Goal: Task Accomplishment & Management: Manage account settings

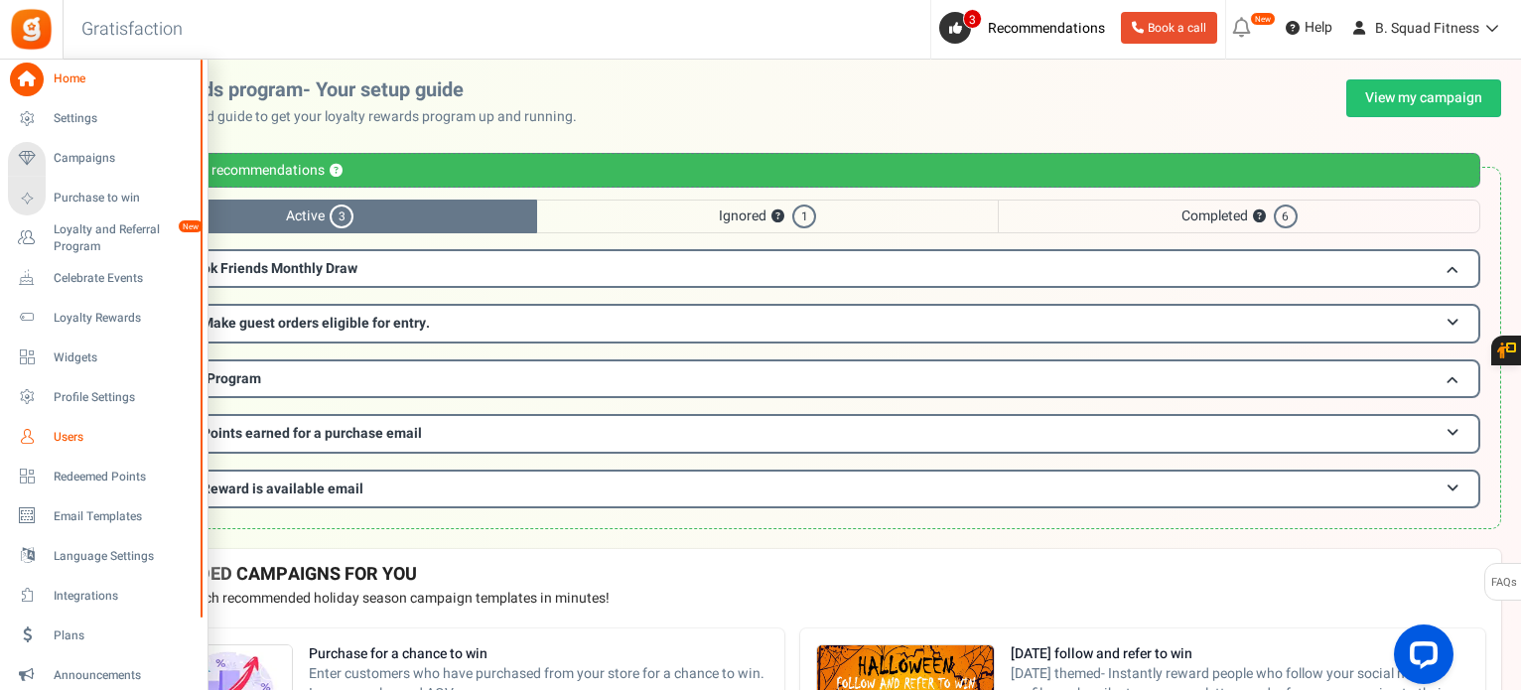
click at [36, 438] on icon at bounding box center [27, 437] width 34 height 34
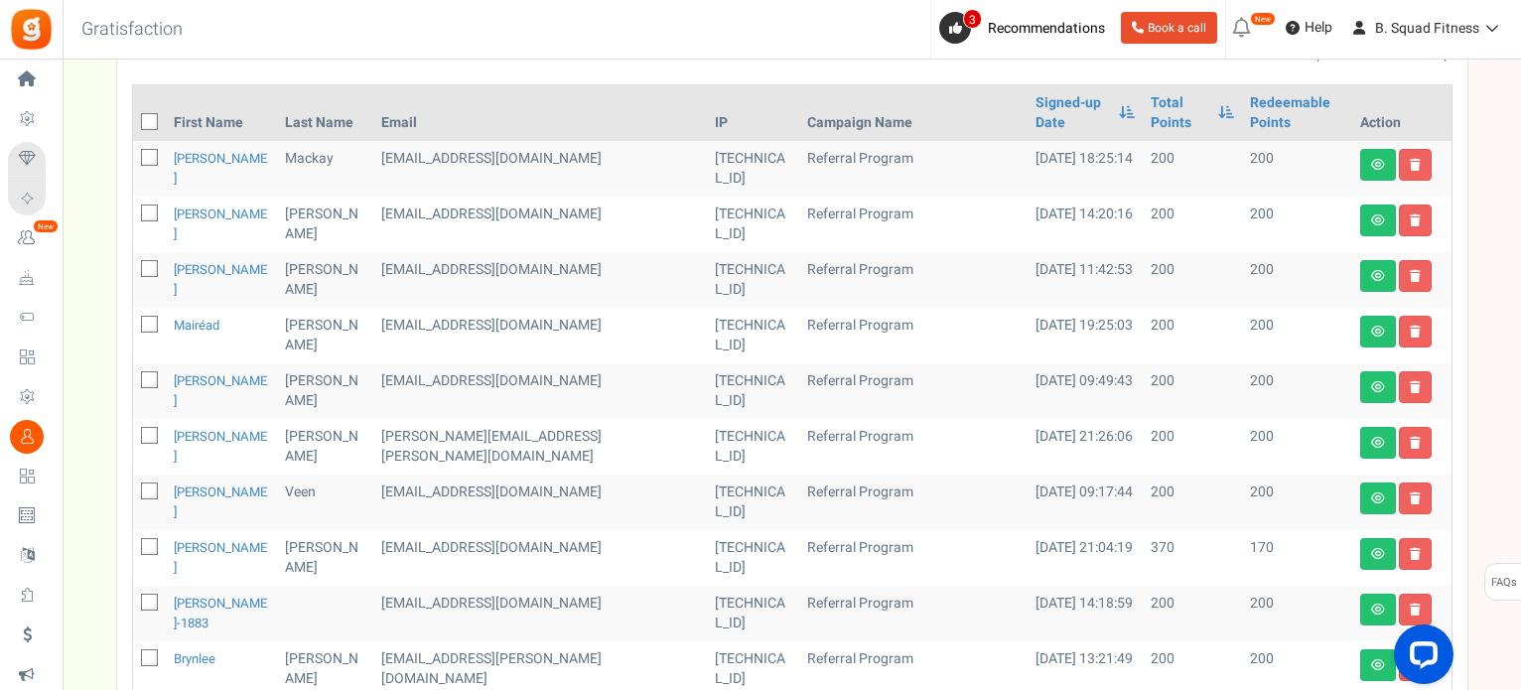
scroll to position [298, 0]
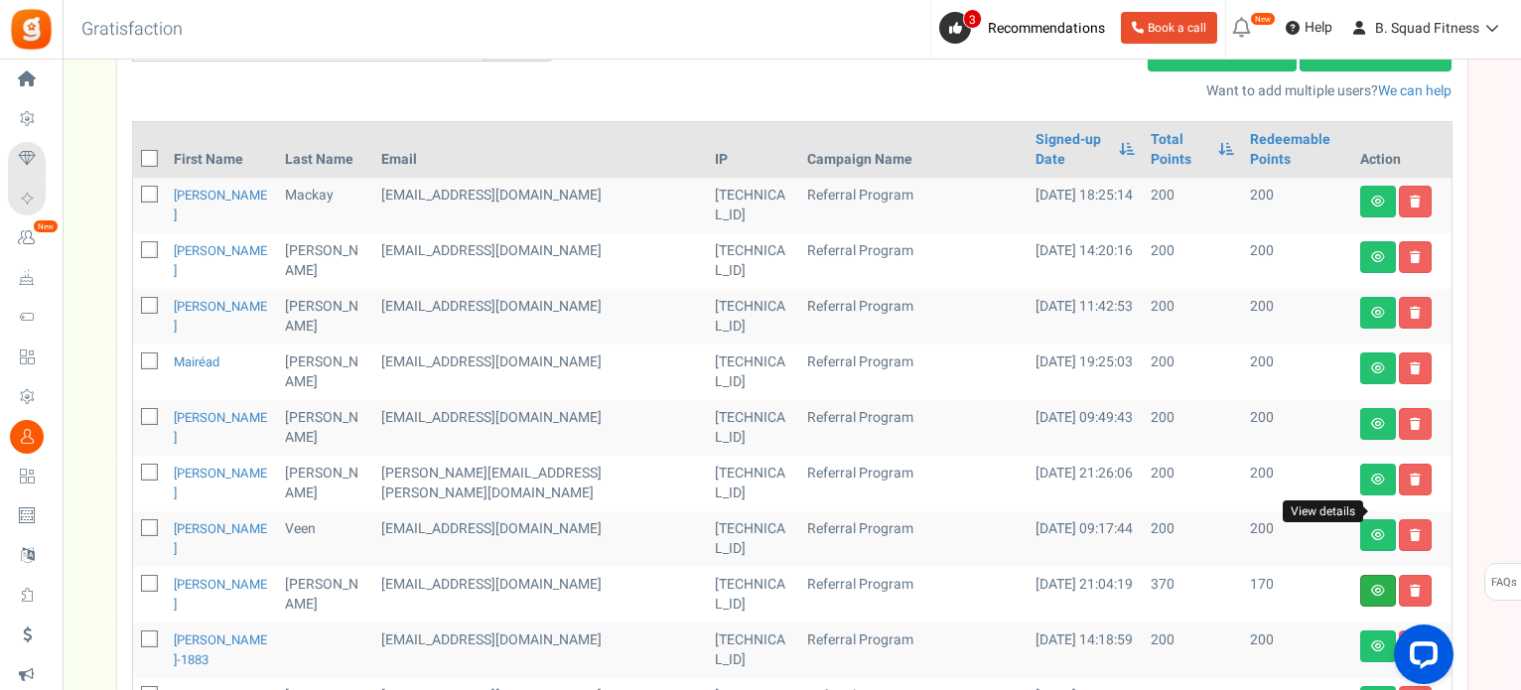
click at [1373, 585] on icon at bounding box center [1378, 591] width 14 height 12
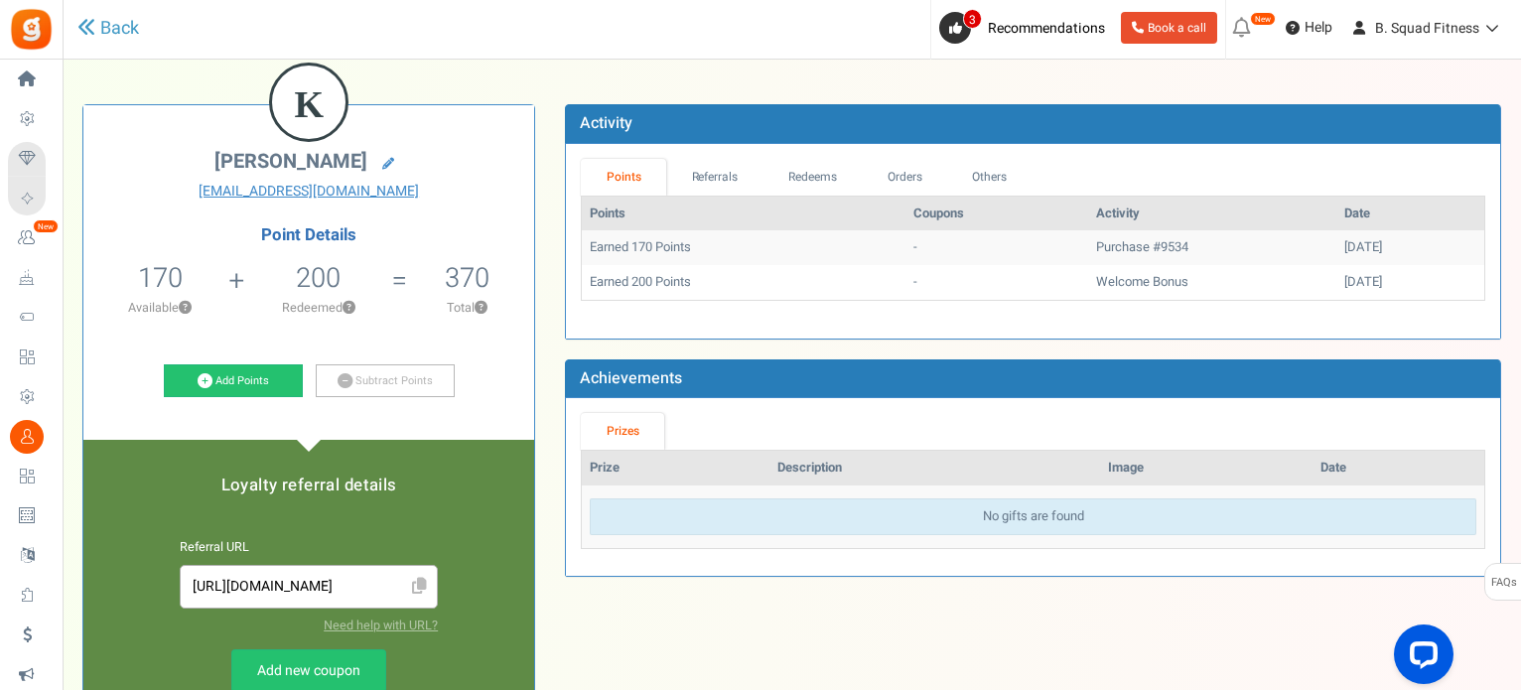
scroll to position [99, 0]
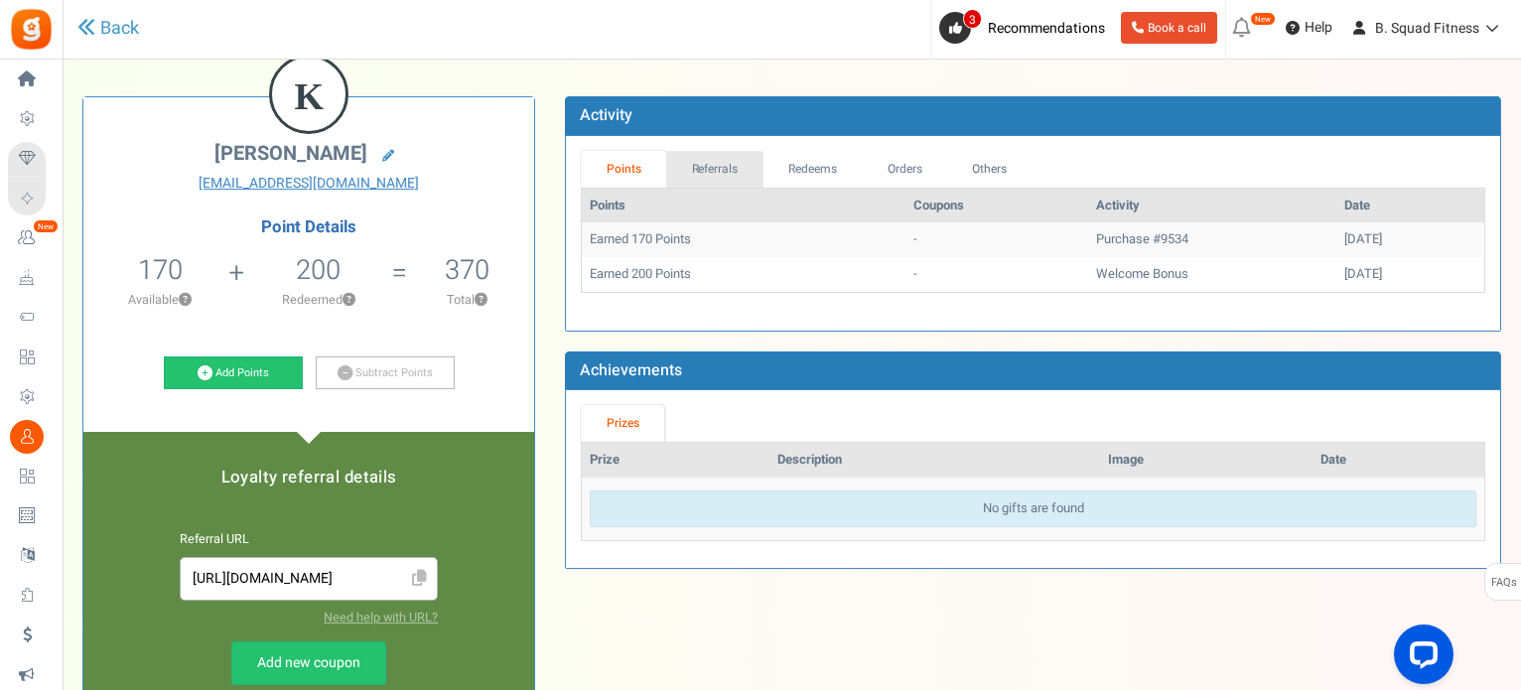
click at [731, 165] on link "Referrals" at bounding box center [714, 169] width 97 height 37
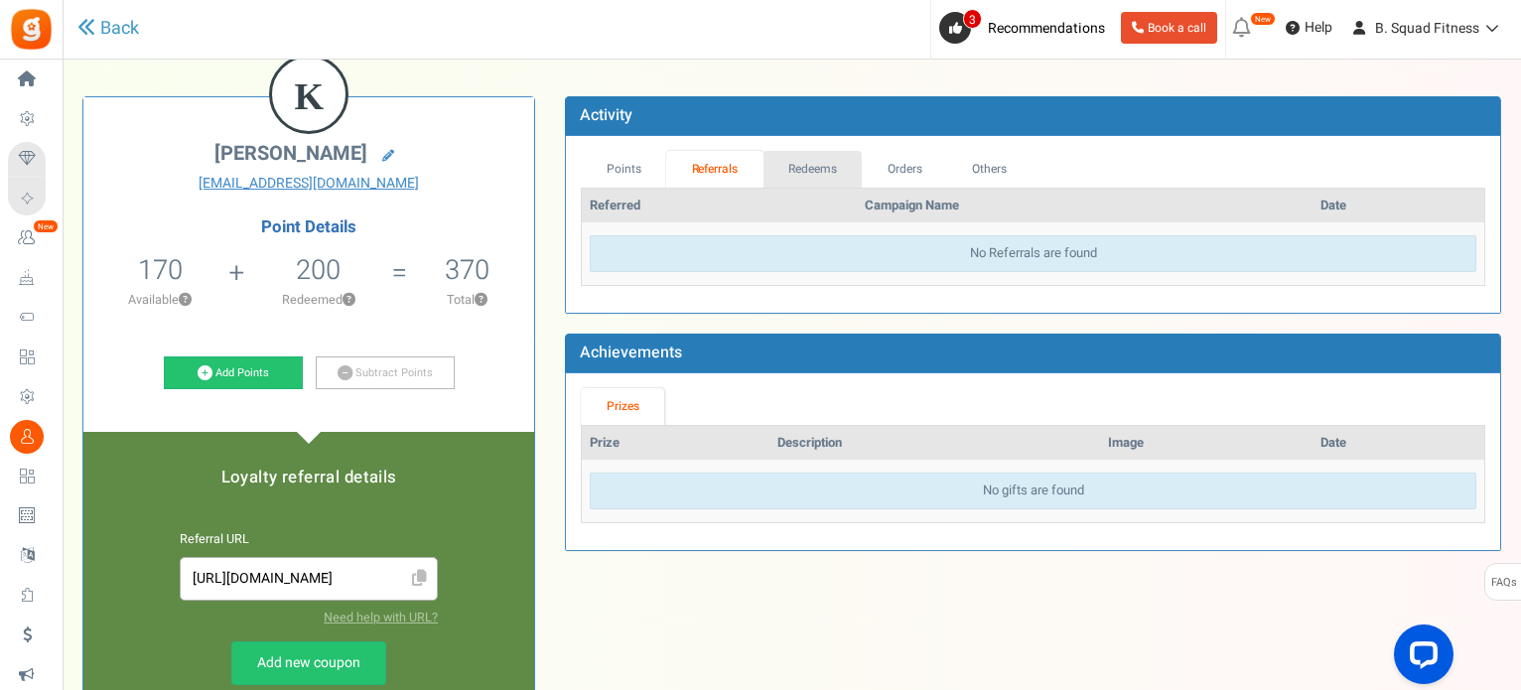
click at [807, 165] on link "Redeems" at bounding box center [812, 169] width 99 height 37
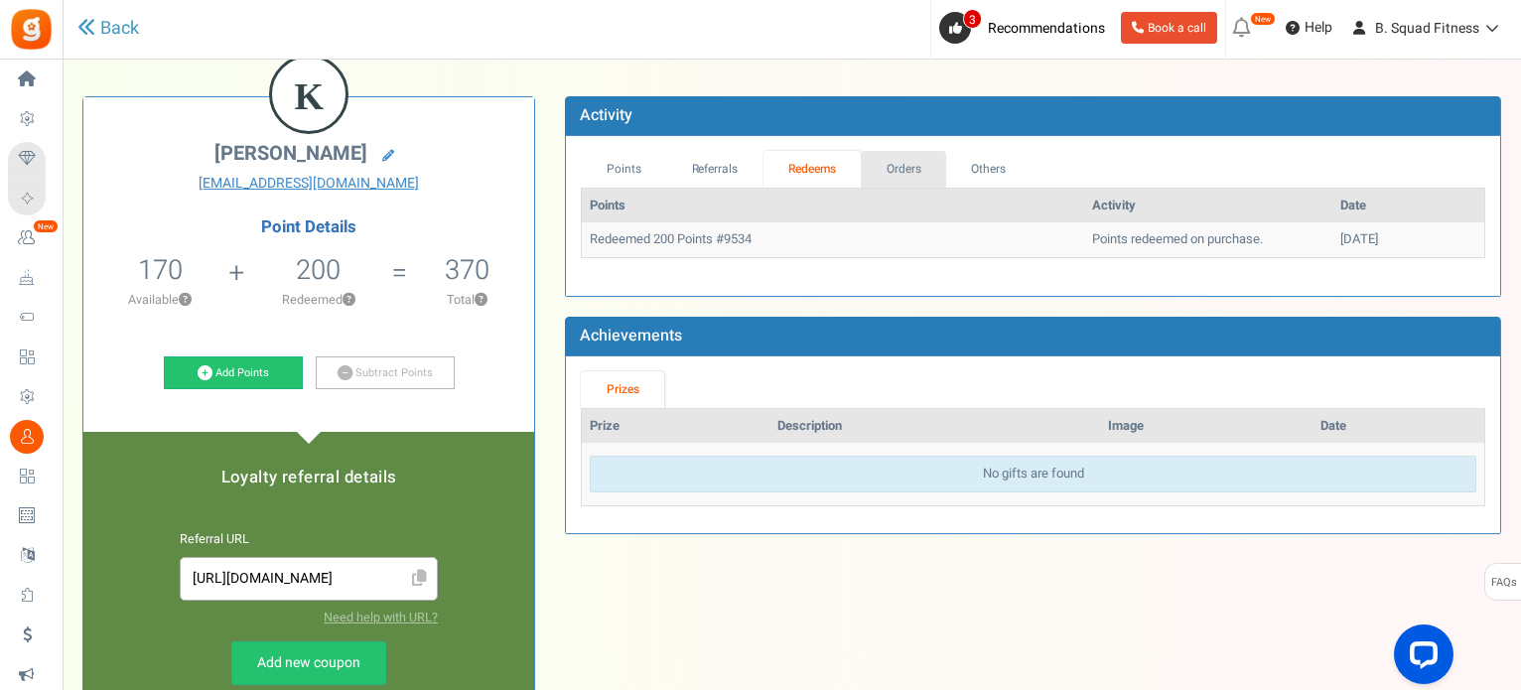
click at [909, 166] on link "Orders" at bounding box center [903, 169] width 85 height 37
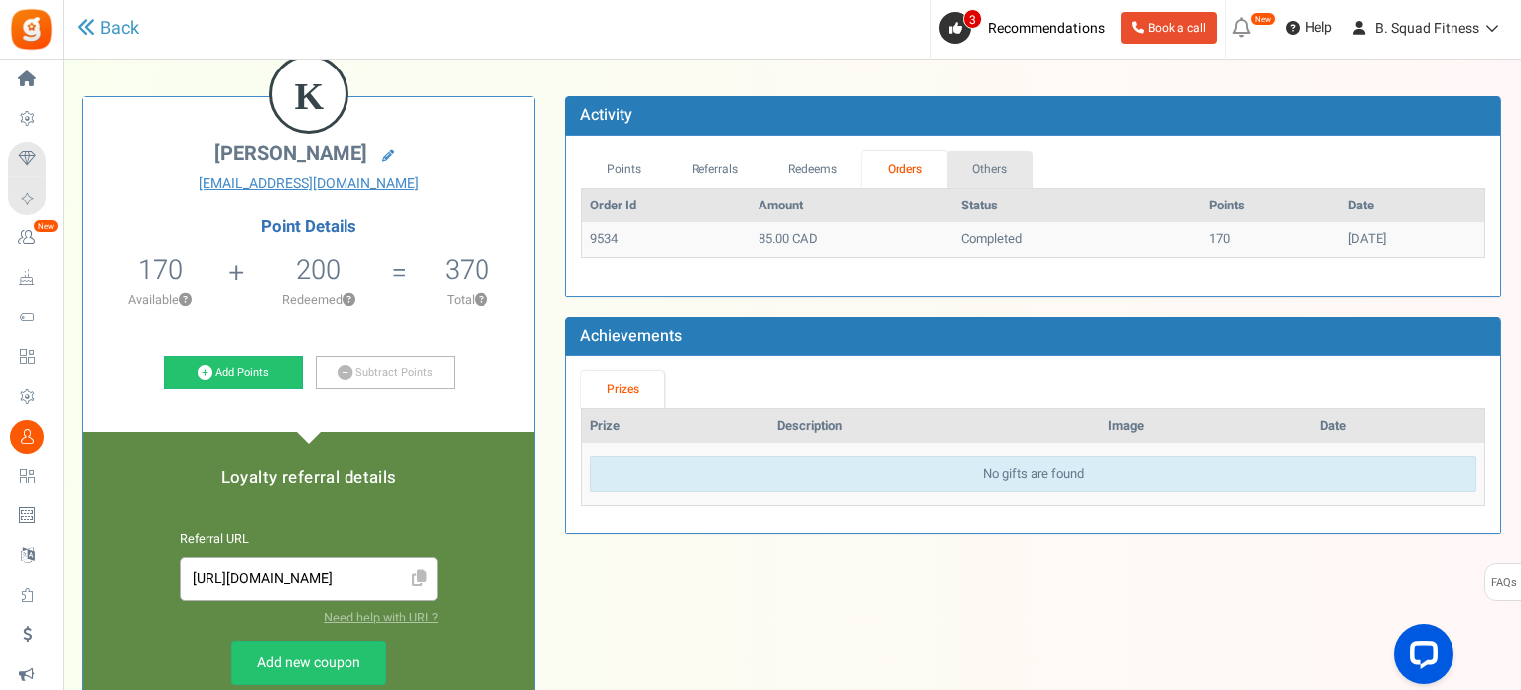
click at [963, 167] on link "Others" at bounding box center [989, 169] width 85 height 37
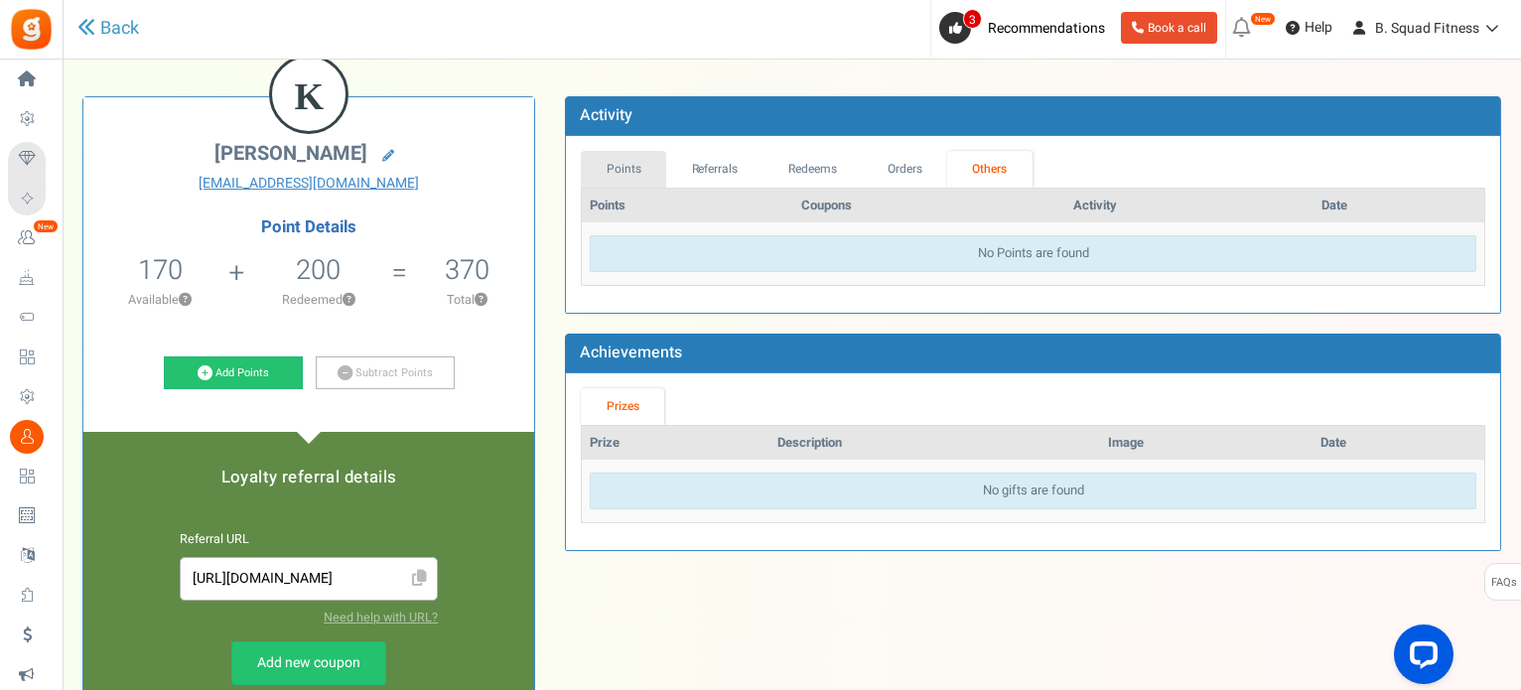
click at [621, 172] on link "Points" at bounding box center [623, 169] width 85 height 37
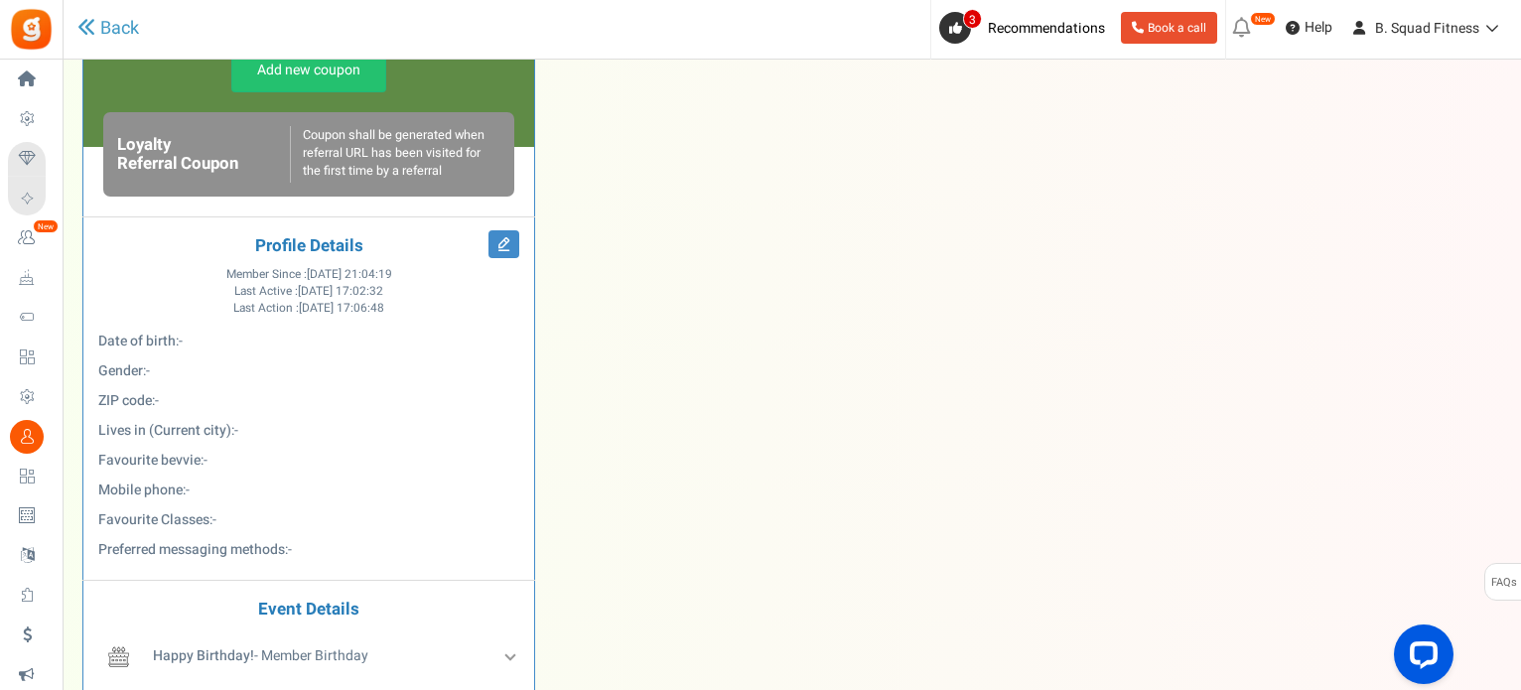
scroll to position [695, 0]
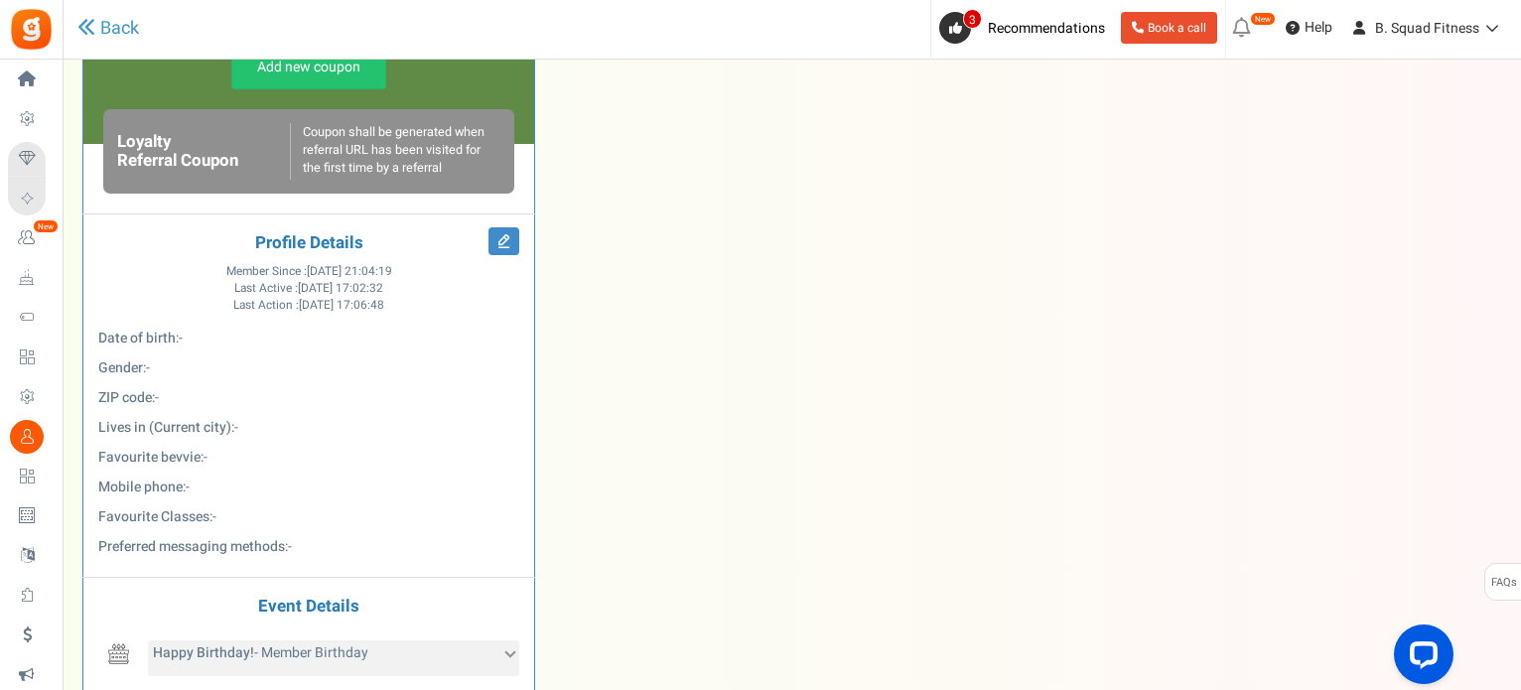
click at [505, 650] on icon at bounding box center [510, 651] width 11 height 11
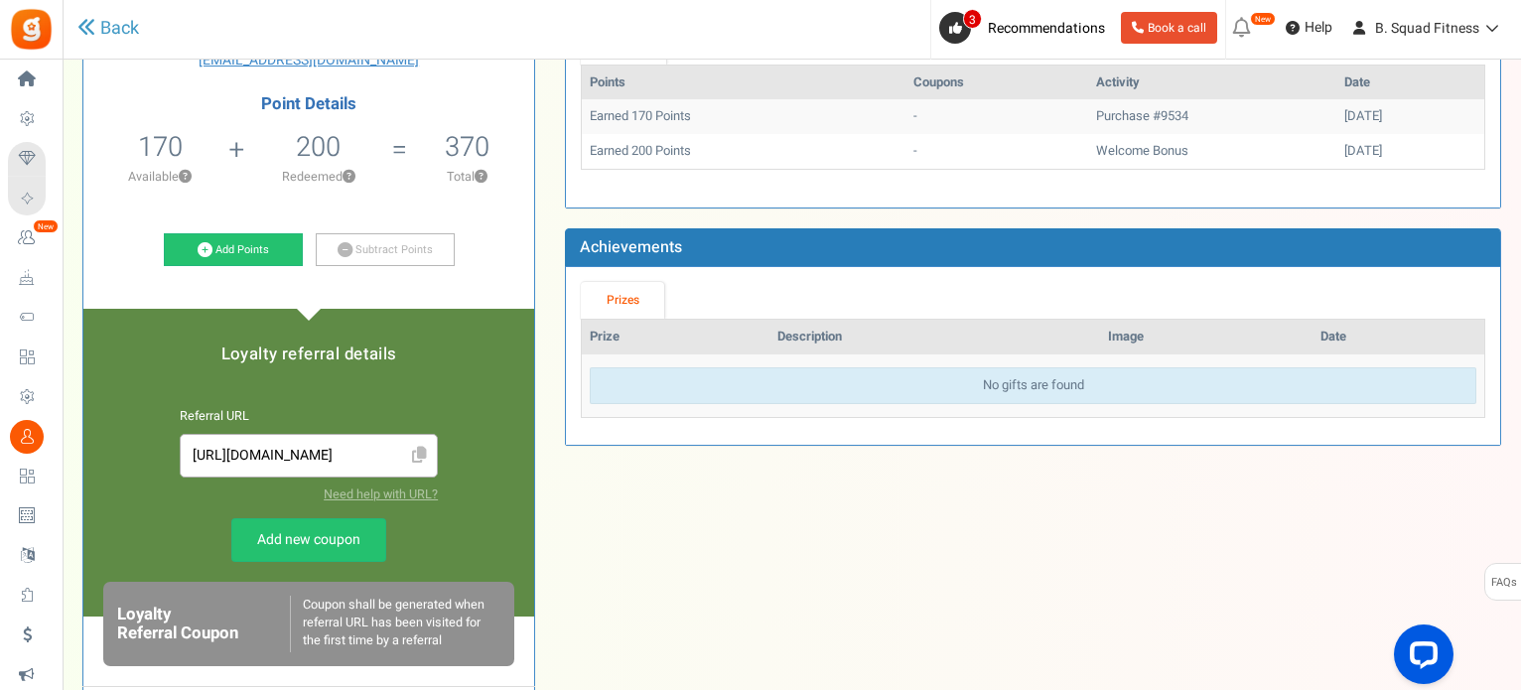
scroll to position [0, 0]
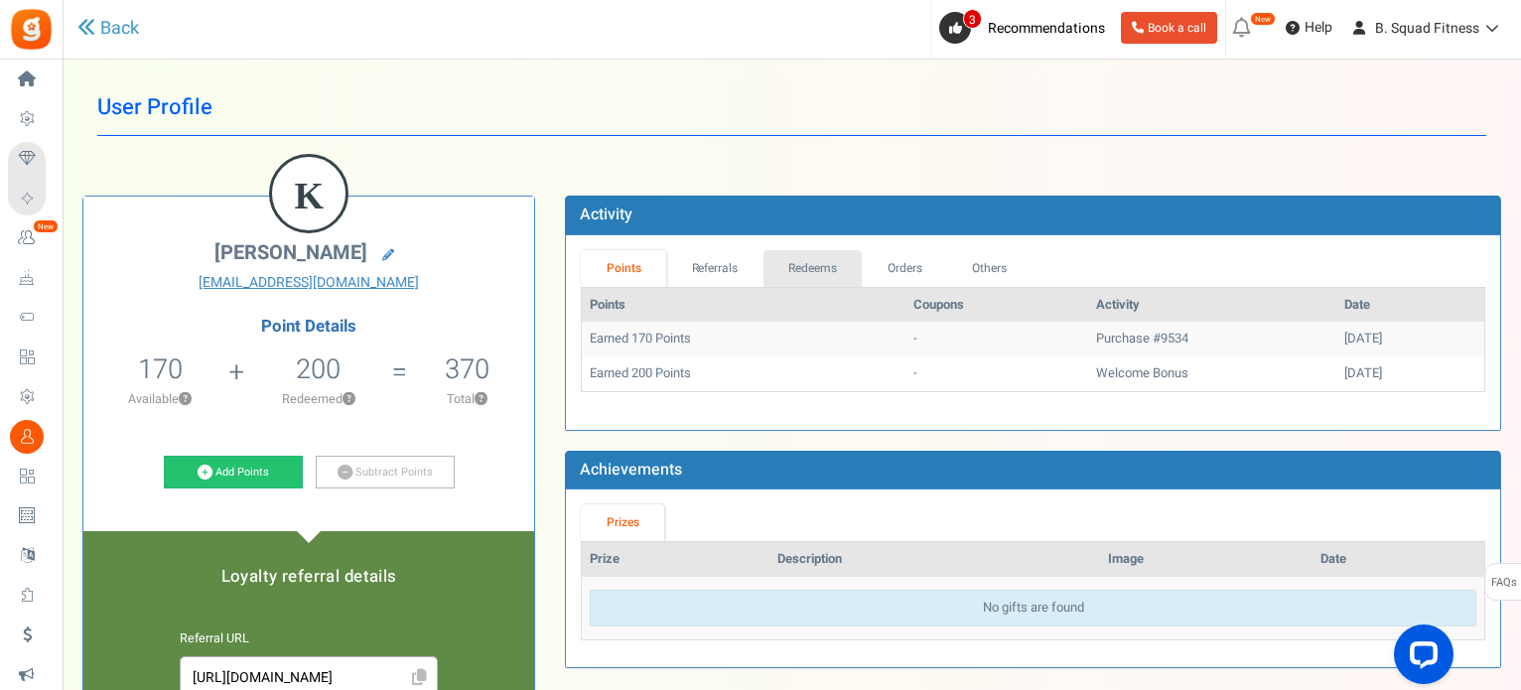
click at [824, 256] on link "Redeems" at bounding box center [812, 268] width 99 height 37
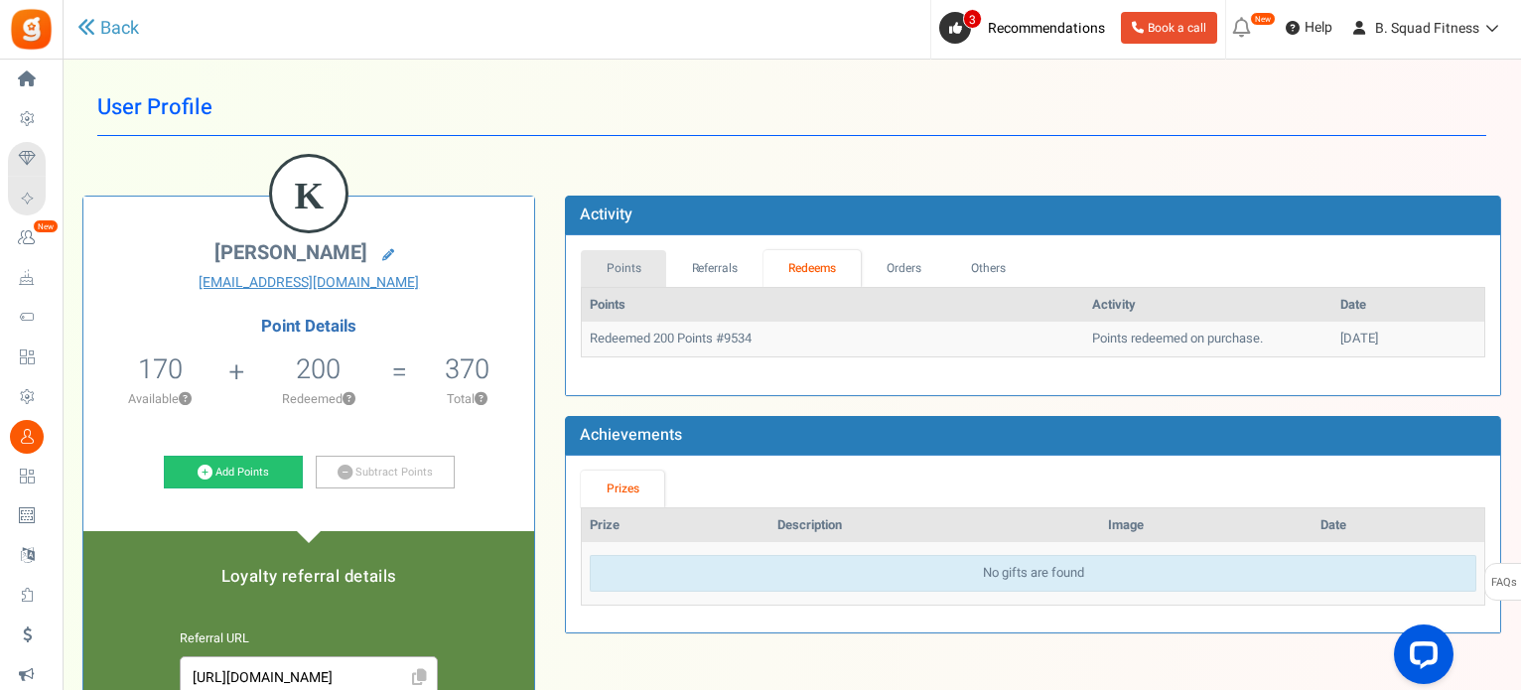
click at [619, 270] on link "Points" at bounding box center [623, 268] width 85 height 37
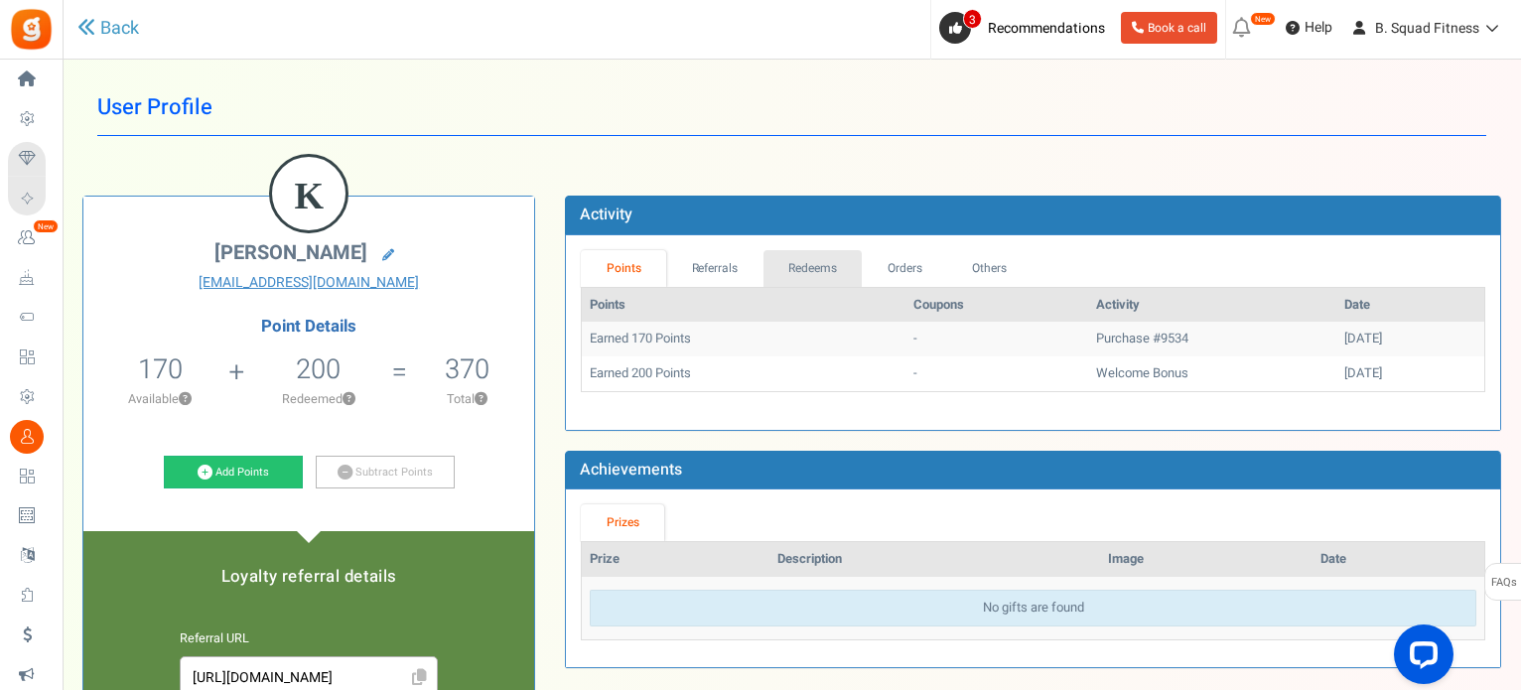
click at [801, 256] on link "Redeems" at bounding box center [812, 268] width 99 height 37
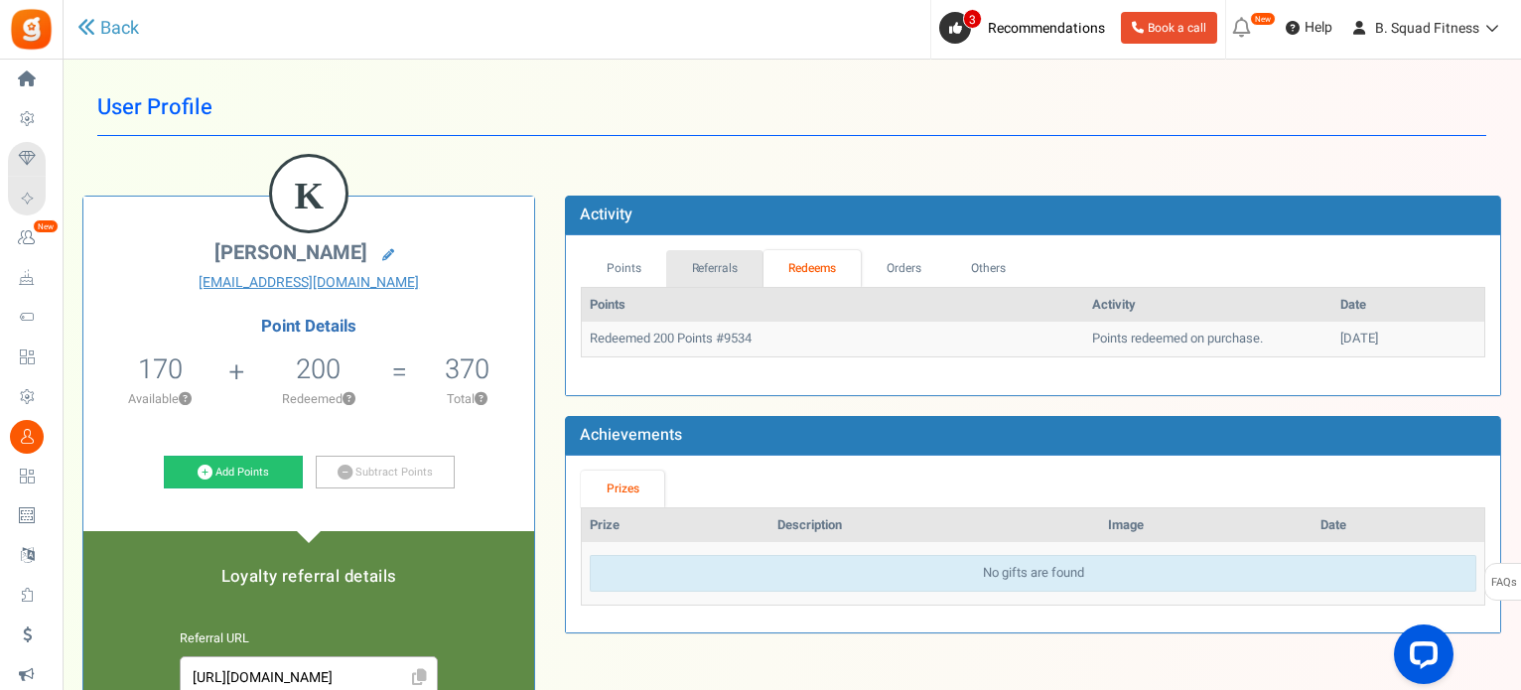
click at [742, 271] on link "Referrals" at bounding box center [714, 268] width 97 height 37
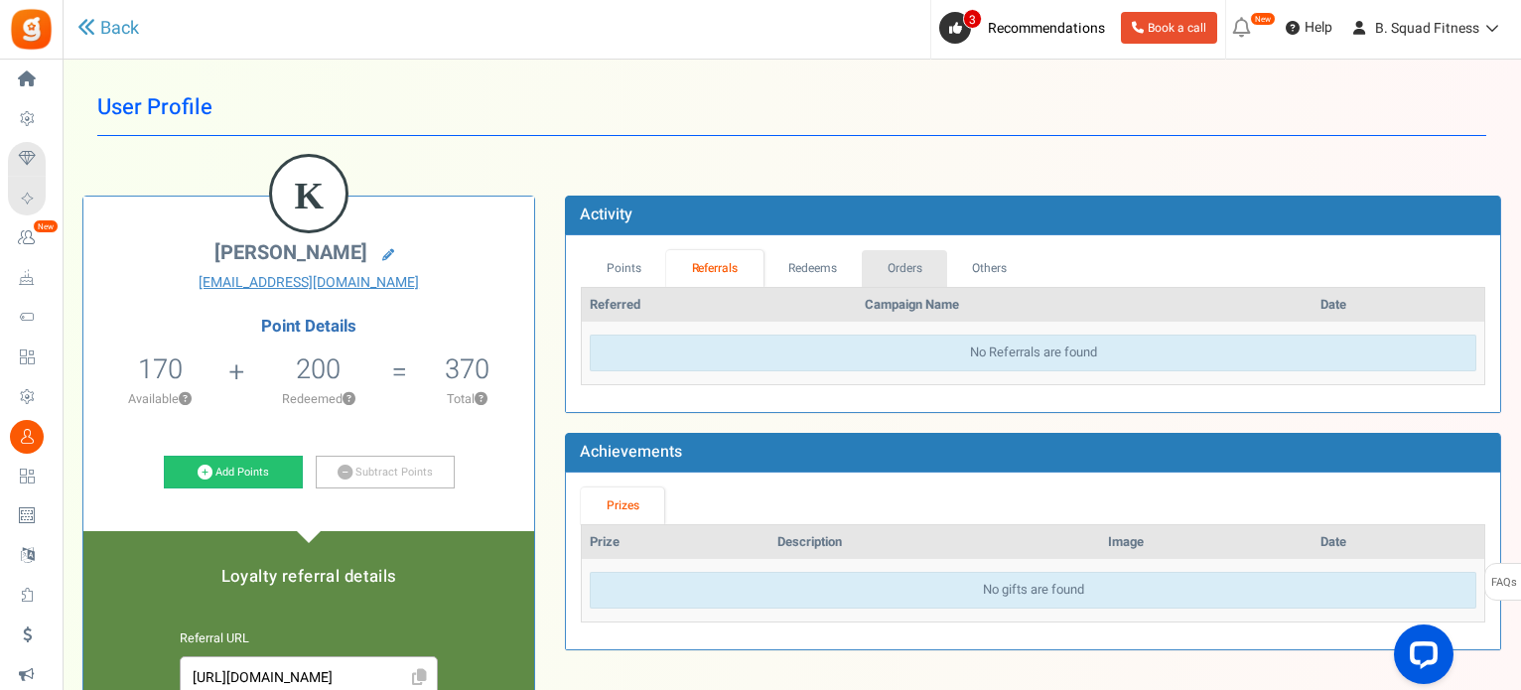
click at [885, 261] on link "Orders" at bounding box center [904, 268] width 85 height 37
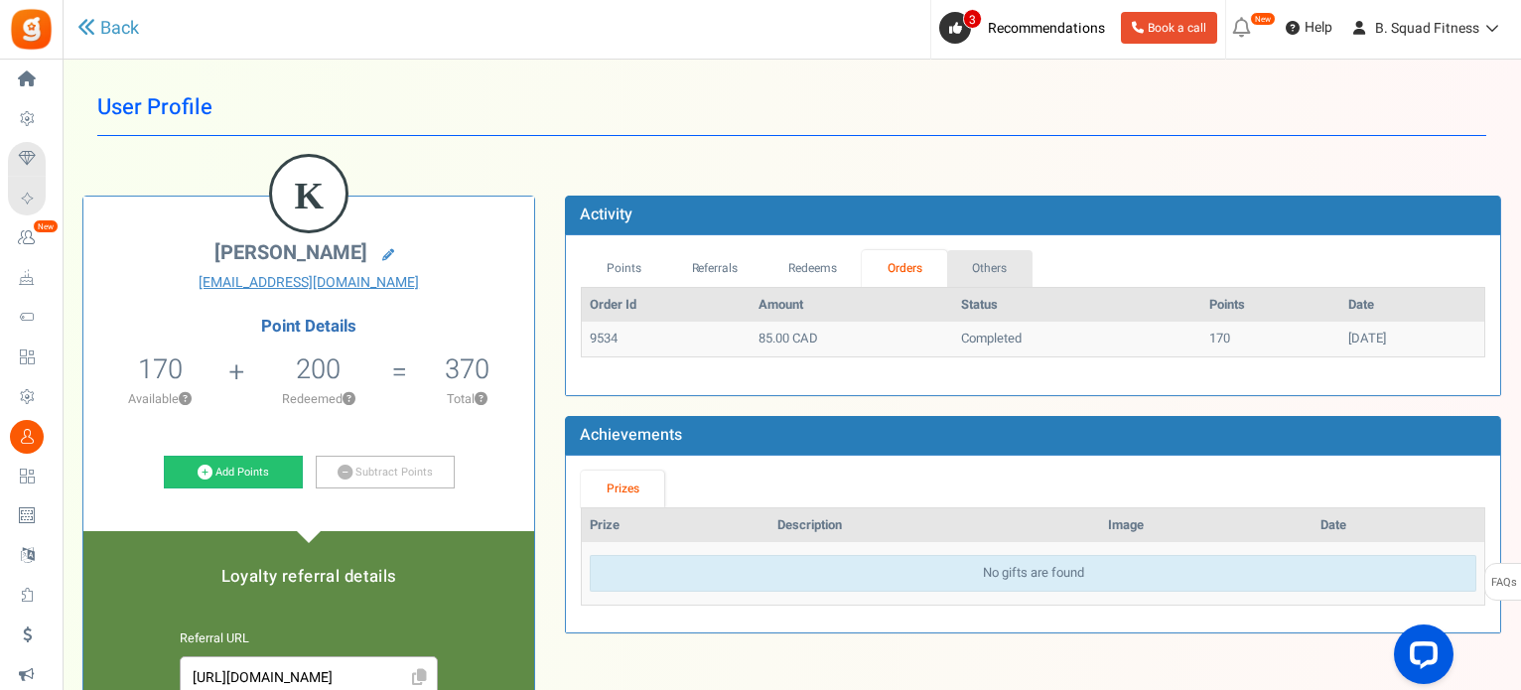
click at [977, 263] on link "Others" at bounding box center [989, 268] width 85 height 37
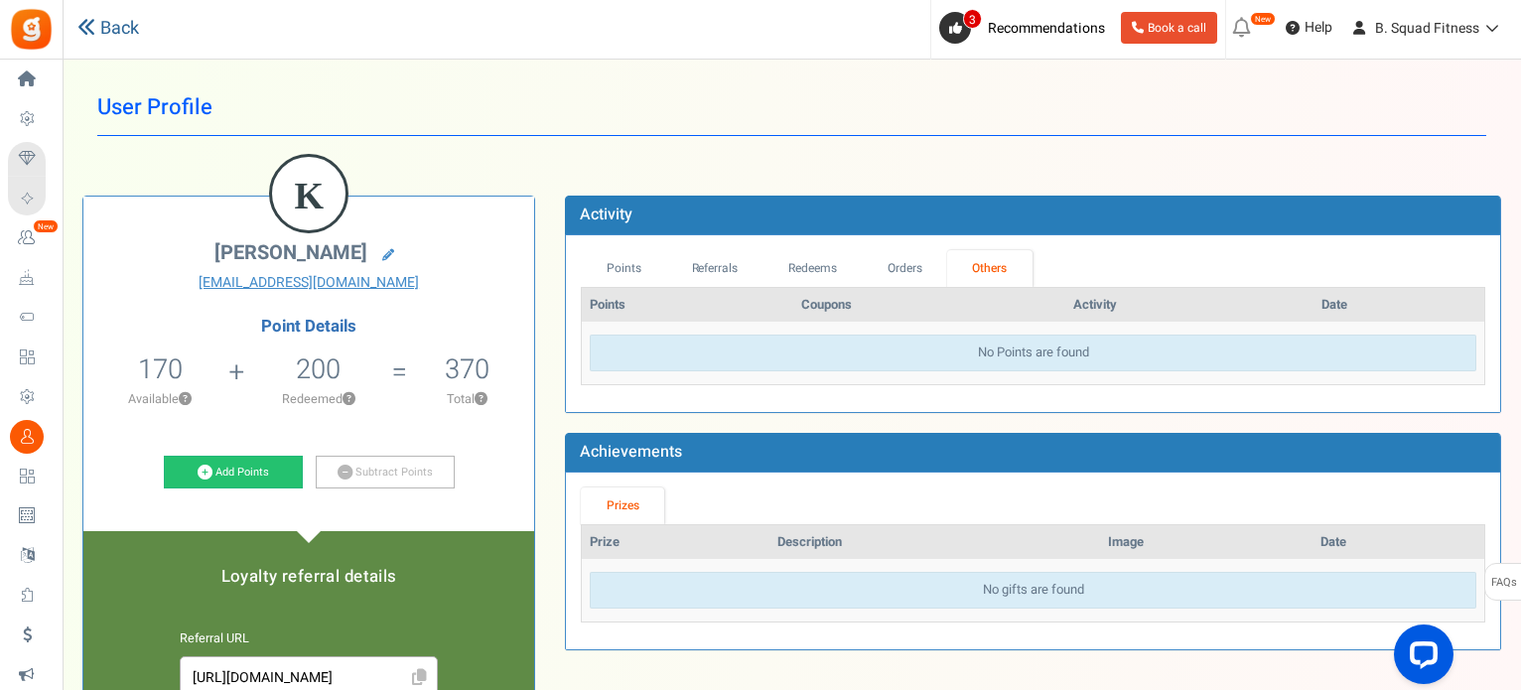
click at [96, 26] on link "Back" at bounding box center [108, 29] width 62 height 26
